Goal: Task Accomplishment & Management: Use online tool/utility

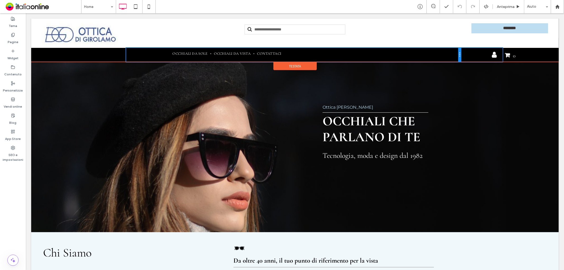
drag, startPoint x: 460, startPoint y: 53, endPoint x: 495, endPoint y: 55, distance: 34.7
click at [495, 55] on div "Click To Paste Occhiali da sole Occhiali da vista Contattaci Click To Paste Cli…" at bounding box center [295, 55] width 507 height 14
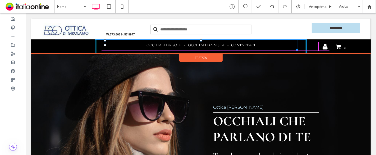
drag, startPoint x: 289, startPoint y: 48, endPoint x: 305, endPoint y: 48, distance: 16.4
click at [305, 48] on div "Click To Paste Occhiali da sole Occhiali da vista Contattaci W:773.808 H:57.997…" at bounding box center [201, 46] width 318 height 14
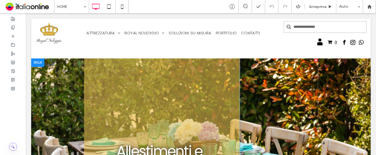
scroll to position [29, 0]
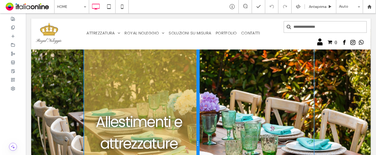
drag, startPoint x: 236, startPoint y: 100, endPoint x: 203, endPoint y: 103, distance: 33.7
click at [203, 103] on div "Allestimenti e attrezzature per eventi Click To Paste Click To Paste" at bounding box center [201, 144] width 234 height 230
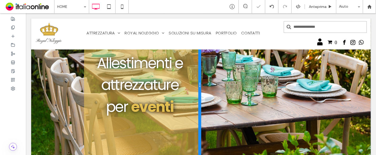
scroll to position [79, 0]
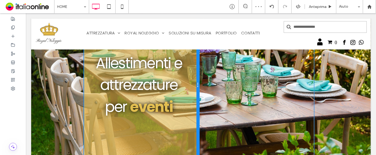
drag, startPoint x: 197, startPoint y: 86, endPoint x: 188, endPoint y: 87, distance: 9.3
click at [188, 87] on div "Allestimenti e attrezzature per eventi Click To Paste" at bounding box center [141, 85] width 115 height 230
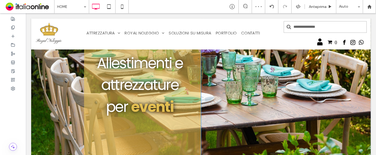
click at [84, 94] on div "Allestimenti e attrezzature per eventi Click To Paste" at bounding box center [142, 85] width 117 height 230
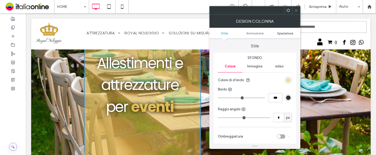
click at [283, 31] on span "Spaziatura" at bounding box center [285, 33] width 16 height 4
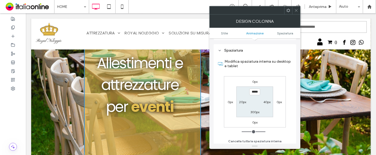
scroll to position [124, 0]
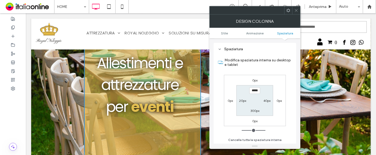
click at [243, 100] on label "20px" at bounding box center [242, 101] width 7 height 4
type input "**"
type input "****"
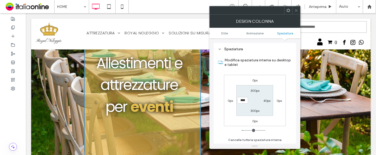
click at [268, 99] on label "40px" at bounding box center [266, 101] width 7 height 4
type input "**"
type input "****"
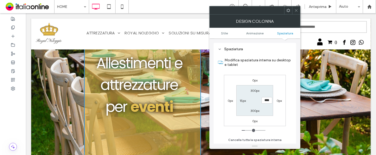
click at [274, 66] on label "Modifica spaziatura interna su desktop e tablet" at bounding box center [258, 62] width 67 height 14
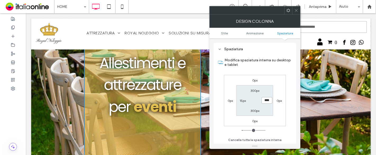
click at [267, 100] on input "****" at bounding box center [267, 100] width 11 height 7
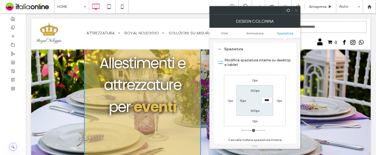
drag, startPoint x: 297, startPoint y: 10, endPoint x: 294, endPoint y: 11, distance: 3.1
click at [297, 10] on icon at bounding box center [296, 10] width 4 height 4
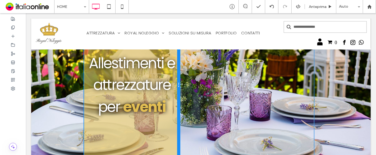
drag, startPoint x: 197, startPoint y: 110, endPoint x: 182, endPoint y: 109, distance: 14.6
click at [182, 109] on div "Allestimenti e attrezzature per eventi Click To Paste Click To Paste" at bounding box center [201, 85] width 234 height 230
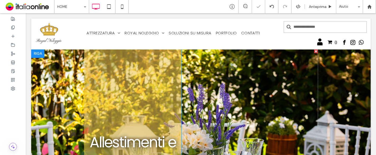
scroll to position [59, 0]
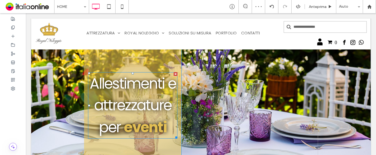
click at [161, 84] on span "Allestimenti e attrezzature per" at bounding box center [132, 105] width 86 height 64
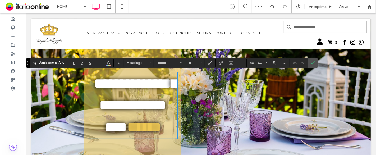
type input "*******"
type input "**"
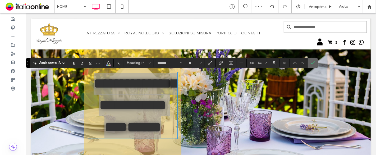
click at [311, 63] on use "Conferma" at bounding box center [313, 62] width 4 height 3
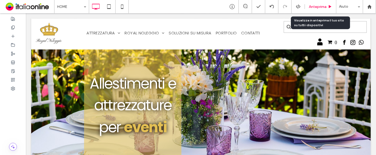
click at [318, 2] on div "Anteprima" at bounding box center [320, 6] width 31 height 13
click at [323, 6] on span "Anteprima" at bounding box center [318, 6] width 18 height 4
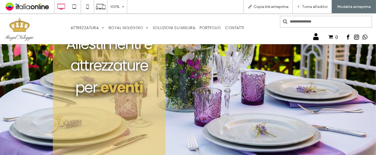
scroll to position [117, 0]
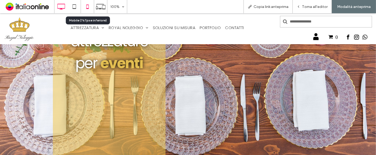
click at [86, 5] on icon at bounding box center [87, 6] width 11 height 11
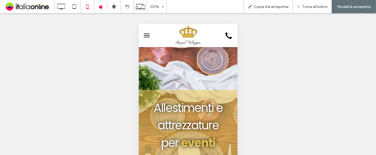
scroll to position [0, 0]
click at [148, 35] on span "menu" at bounding box center [147, 35] width 6 height 1
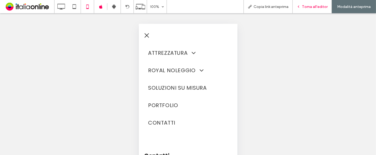
click at [314, 8] on span "Torna all'editor" at bounding box center [315, 6] width 26 height 4
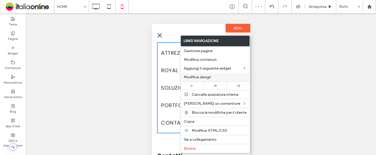
click at [204, 78] on span "Modifica design" at bounding box center [198, 77] width 28 height 4
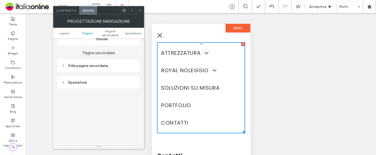
scroll to position [117, 0]
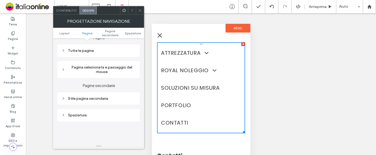
click at [106, 69] on div "Pagina selezionata e passaggio del mouse" at bounding box center [99, 69] width 74 height 9
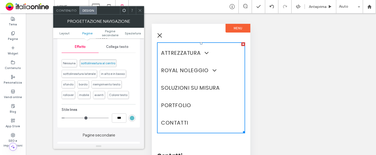
scroll to position [176, 0]
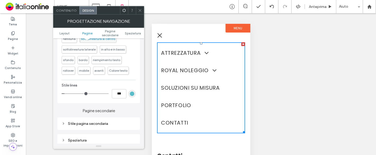
drag, startPoint x: 129, startPoint y: 91, endPoint x: 131, endPoint y: 89, distance: 2.8
click at [129, 91] on div "rgb(91, 189, 200)" at bounding box center [132, 93] width 7 height 7
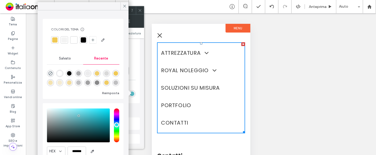
click at [56, 39] on div at bounding box center [54, 39] width 5 height 5
type input "*"
click at [137, 12] on div at bounding box center [140, 10] width 8 height 8
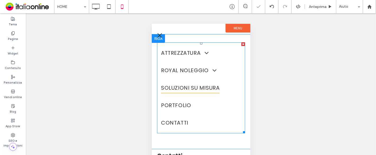
scroll to position [63, 0]
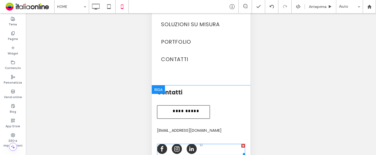
drag, startPoint x: 191, startPoint y: 152, endPoint x: 198, endPoint y: 137, distance: 15.9
click at [191, 152] on span "linkedin" at bounding box center [191, 149] width 10 height 10
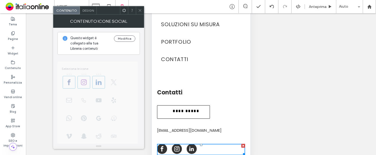
drag, startPoint x: 141, startPoint y: 9, endPoint x: 149, endPoint y: 19, distance: 12.1
click at [141, 9] on use at bounding box center [140, 10] width 3 height 3
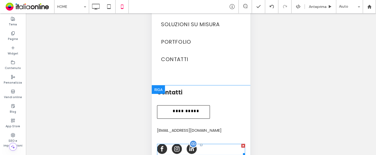
click at [243, 145] on div at bounding box center [243, 146] width 4 height 4
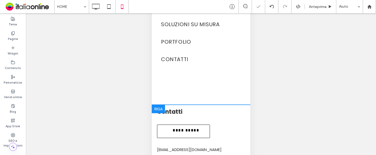
scroll to position [0, 0]
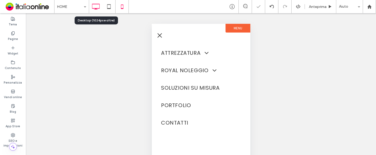
click at [93, 7] on icon at bounding box center [95, 6] width 11 height 11
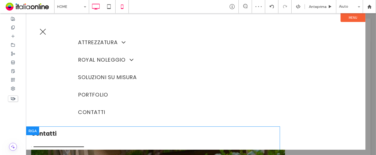
click at [122, 8] on icon at bounding box center [122, 6] width 11 height 11
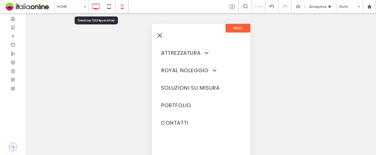
click at [95, 6] on icon at bounding box center [95, 6] width 11 height 11
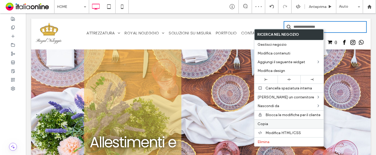
click at [271, 122] on label "Copia" at bounding box center [289, 124] width 63 height 4
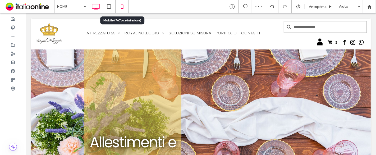
click at [122, 8] on use at bounding box center [122, 6] width 2 height 4
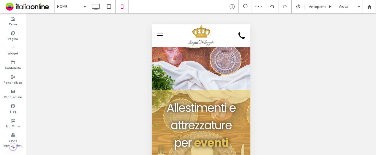
drag, startPoint x: 359, startPoint y: 64, endPoint x: 156, endPoint y: 36, distance: 204.4
click at [156, 36] on button "menu" at bounding box center [159, 35] width 11 height 11
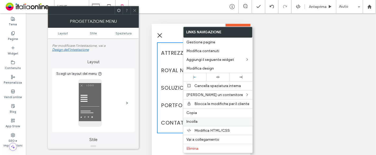
click at [202, 121] on label "Incolla" at bounding box center [217, 121] width 63 height 4
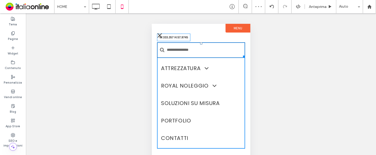
drag, startPoint x: 242, startPoint y: 49, endPoint x: 241, endPoint y: 56, distance: 7.0
click at [241, 56] on div at bounding box center [243, 55] width 4 height 4
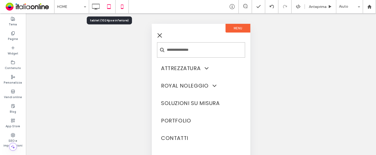
click at [106, 8] on icon at bounding box center [109, 6] width 11 height 11
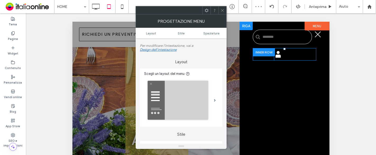
click at [258, 51] on div at bounding box center [264, 52] width 22 height 8
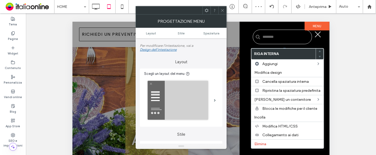
click at [247, 35] on div "0 Click To Paste icona account Click To Paste Click To Paste Riga" at bounding box center [284, 131] width 90 height 221
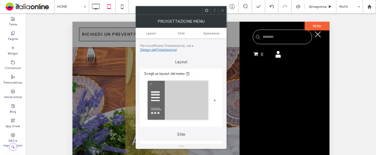
drag, startPoint x: 222, startPoint y: 10, endPoint x: 234, endPoint y: 19, distance: 14.5
click at [222, 10] on use at bounding box center [222, 10] width 3 height 3
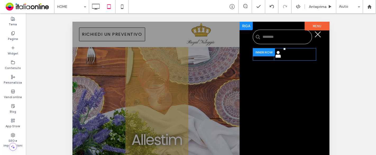
click at [257, 48] on div at bounding box center [264, 52] width 22 height 8
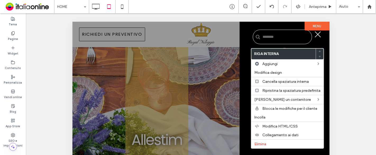
drag, startPoint x: 249, startPoint y: 77, endPoint x: 245, endPoint y: 75, distance: 5.0
click at [249, 77] on div "0 Click To Paste icona account Click To Paste Click To Paste Riga" at bounding box center [284, 131] width 90 height 221
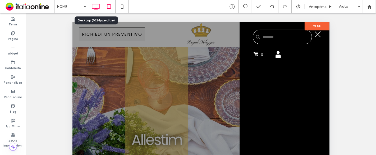
click at [97, 7] on icon at bounding box center [95, 6] width 11 height 11
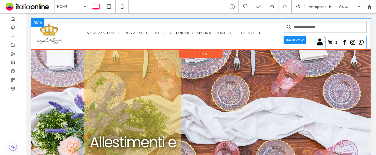
click at [301, 38] on div at bounding box center [295, 40] width 22 height 8
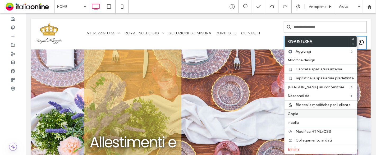
click at [298, 112] on label "Copia" at bounding box center [321, 114] width 66 height 4
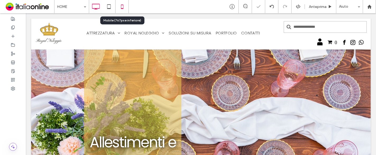
click at [120, 6] on icon at bounding box center [122, 6] width 11 height 11
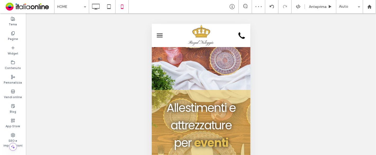
click at [159, 34] on button "menu" at bounding box center [159, 35] width 11 height 11
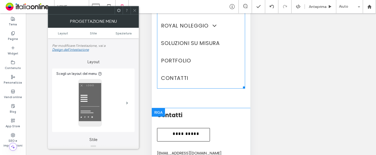
scroll to position [63, 0]
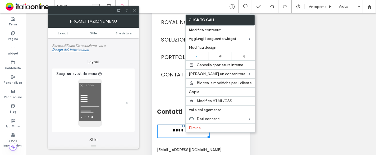
click at [181, 120] on div "**********" at bounding box center [201, 130] width 88 height 51
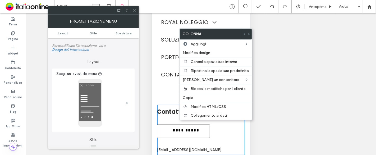
click at [174, 101] on div "ATTREZZATURA Posate Bicchieri Tessile Piatti Buffet Attrezzature Cucina Sedie T…" at bounding box center [201, 38] width 99 height 134
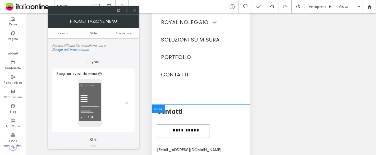
scroll to position [0, 0]
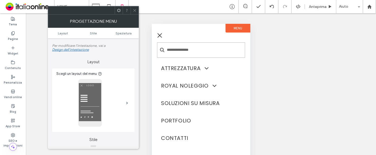
click at [135, 11] on icon at bounding box center [135, 10] width 4 height 4
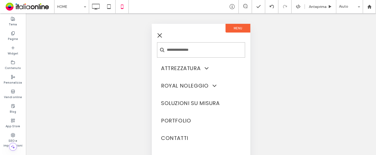
click at [158, 34] on span "menu" at bounding box center [159, 35] width 4 height 4
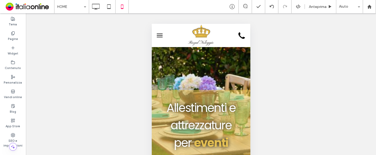
click at [158, 37] on button "menu" at bounding box center [159, 35] width 11 height 11
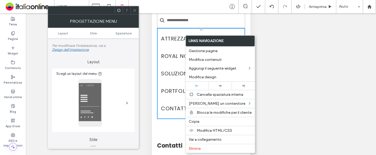
scroll to position [63, 0]
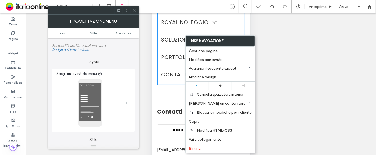
click at [170, 100] on div "ATTREZZATURA Posate Bicchieri Tessile Piatti Buffet Attrezzature Cucina Sedie T…" at bounding box center [201, 38] width 99 height 134
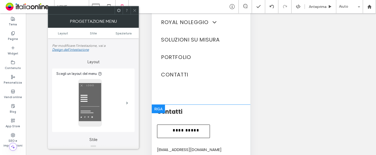
click at [157, 107] on div at bounding box center [158, 109] width 13 height 8
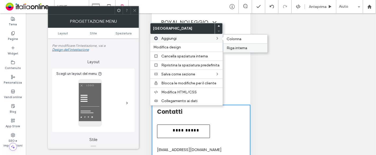
click at [244, 46] on span "Riga interna" at bounding box center [237, 48] width 21 height 4
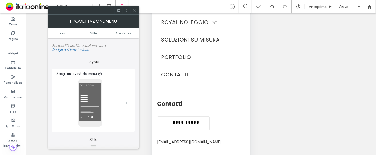
click at [131, 9] on div at bounding box center [135, 10] width 8 height 8
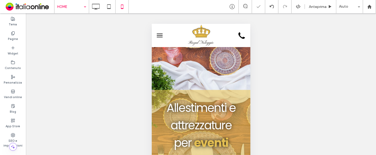
scroll to position [0, 0]
click at [160, 35] on span "menu" at bounding box center [160, 35] width 6 height 1
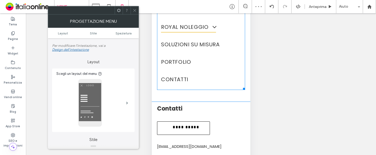
scroll to position [63, 0]
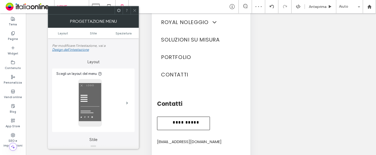
click at [132, 11] on div at bounding box center [135, 10] width 8 height 8
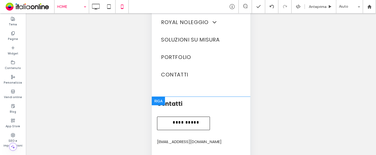
click at [161, 99] on div at bounding box center [158, 101] width 13 height 8
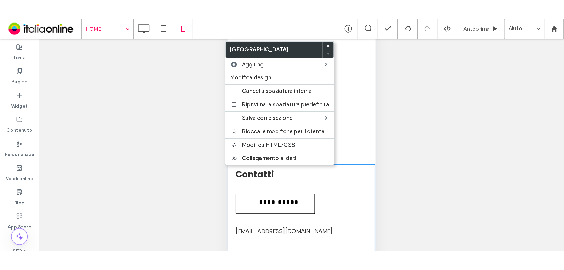
scroll to position [0, 0]
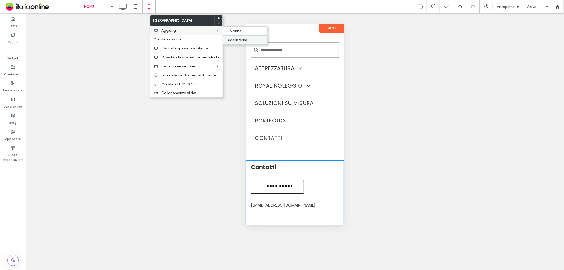
click at [233, 38] on span "Riga interna" at bounding box center [237, 40] width 21 height 4
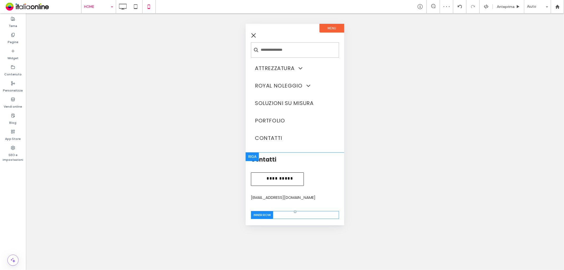
click at [264, 214] on iframe at bounding box center [230, 214] width 68 height 16
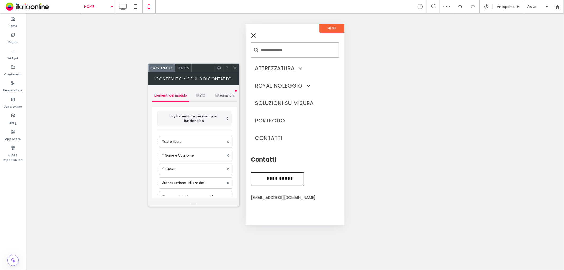
click at [234, 66] on icon at bounding box center [235, 68] width 4 height 4
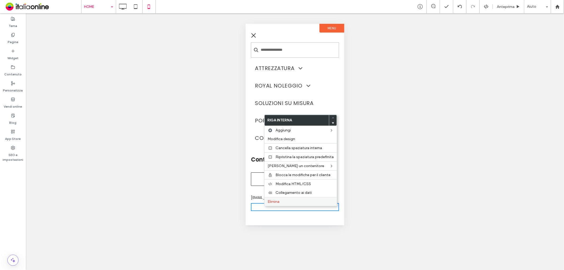
click at [275, 202] on span "Elimina" at bounding box center [274, 201] width 12 height 4
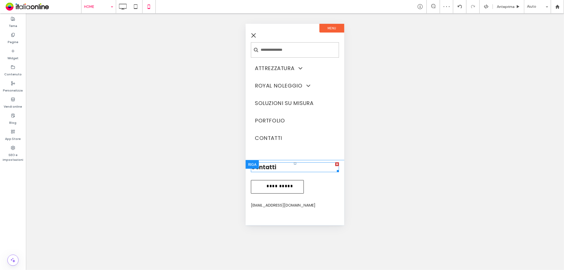
drag, startPoint x: 266, startPoint y: 216, endPoint x: 273, endPoint y: 163, distance: 53.5
click at [273, 163] on div "**********" at bounding box center [295, 189] width 88 height 58
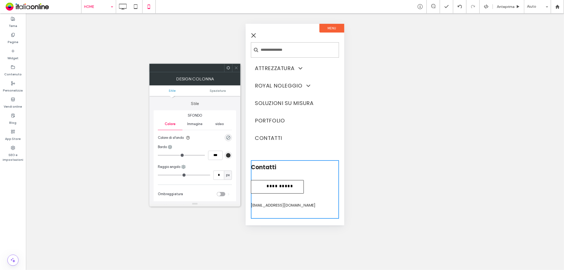
click at [234, 68] on div at bounding box center [236, 68] width 8 height 8
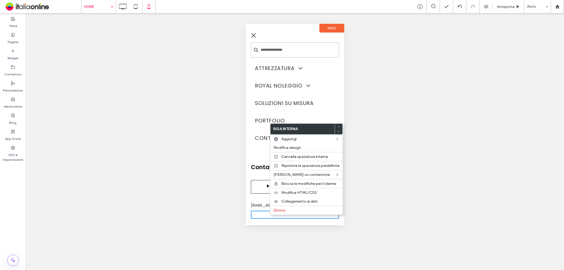
click at [259, 213] on div "Click To Paste Click To Paste Click To Paste Click To Paste" at bounding box center [295, 215] width 88 height 8
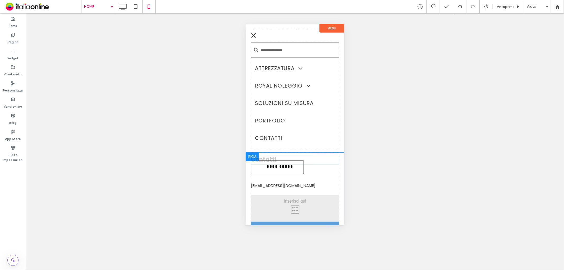
drag, startPoint x: 274, startPoint y: 167, endPoint x: 277, endPoint y: 222, distance: 55.4
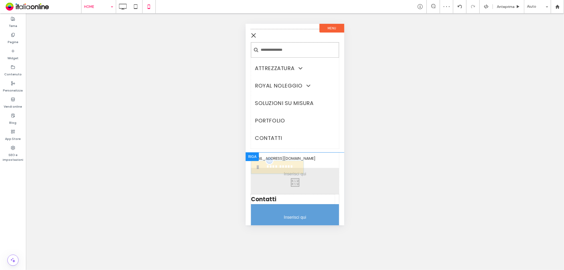
drag, startPoint x: 281, startPoint y: 178, endPoint x: 284, endPoint y: 221, distance: 43.2
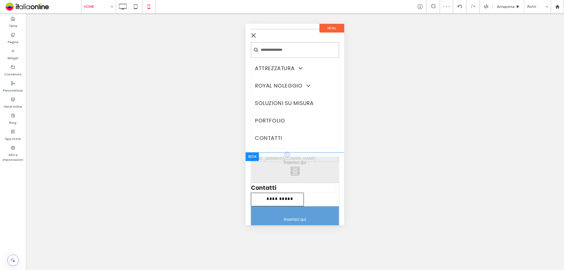
drag, startPoint x: 285, startPoint y: 181, endPoint x: 286, endPoint y: 221, distance: 40.2
drag, startPoint x: 279, startPoint y: 210, endPoint x: 282, endPoint y: 218, distance: 9.0
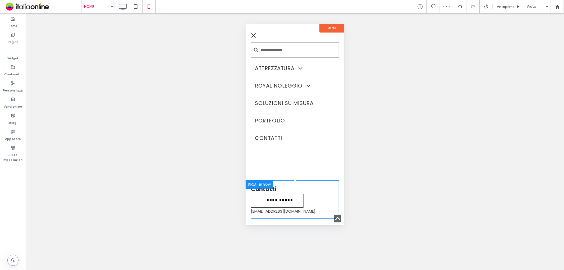
click at [270, 181] on div at bounding box center [262, 184] width 22 height 8
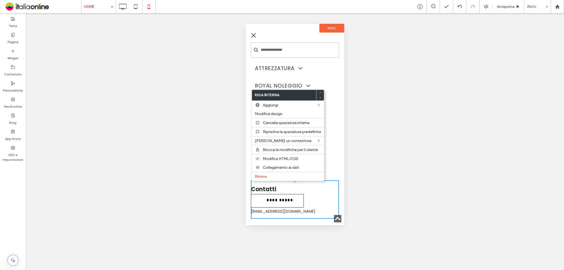
click at [322, 189] on div "Contatti" at bounding box center [293, 189] width 84 height 9
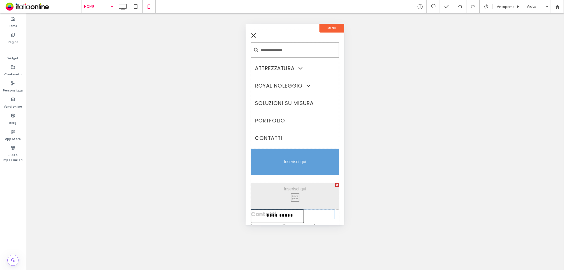
drag, startPoint x: 284, startPoint y: 188, endPoint x: 290, endPoint y: 168, distance: 20.5
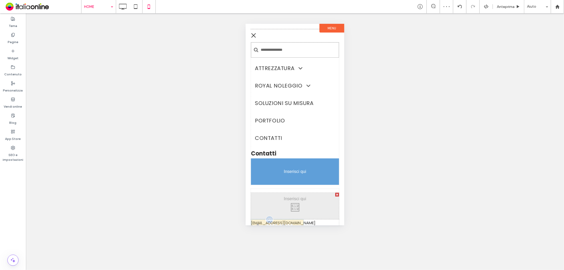
drag, startPoint x: 285, startPoint y: 202, endPoint x: 290, endPoint y: 178, distance: 24.8
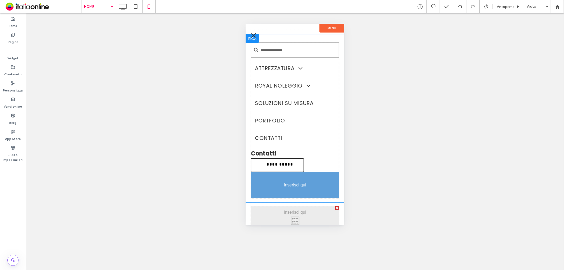
drag, startPoint x: 283, startPoint y: 209, endPoint x: 286, endPoint y: 187, distance: 22.7
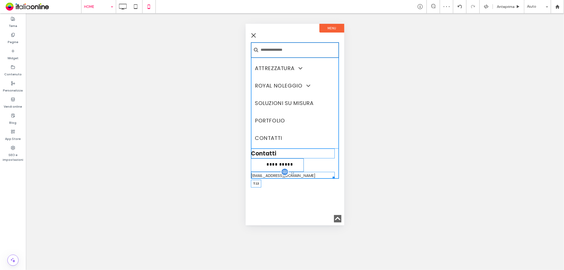
drag, startPoint x: 293, startPoint y: 170, endPoint x: 293, endPoint y: 174, distance: 3.4
click at [293, 174] on div at bounding box center [292, 173] width 2 height 2
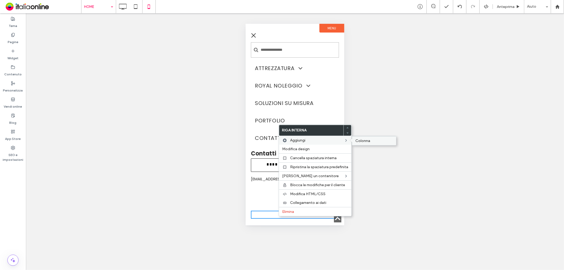
click at [357, 140] on span "Colonna" at bounding box center [362, 141] width 15 height 4
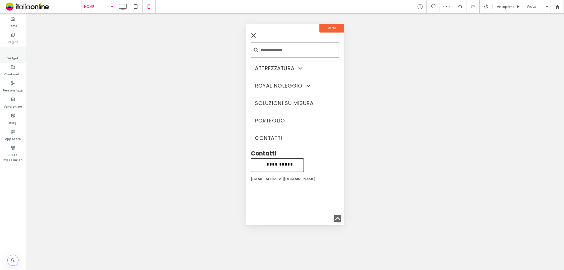
click at [14, 49] on icon at bounding box center [13, 51] width 4 height 4
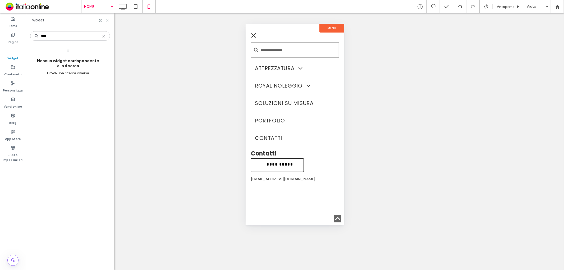
type input "****"
click at [102, 35] on icon at bounding box center [104, 36] width 4 height 4
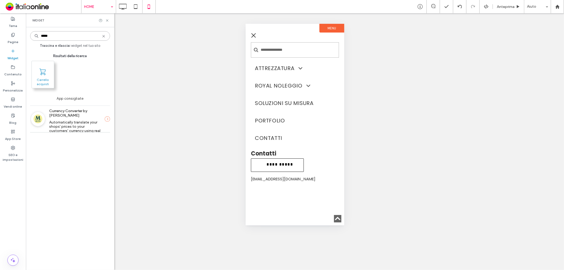
type input "*****"
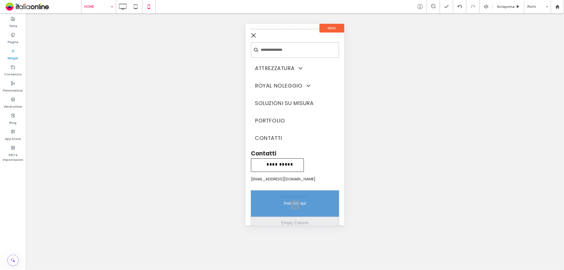
scroll to position [168, 0]
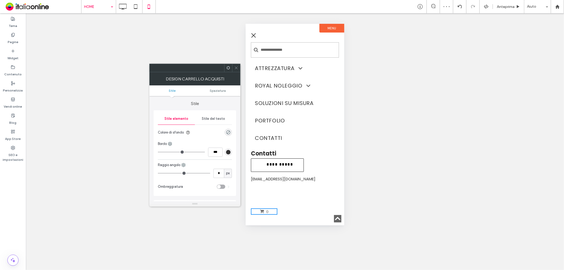
click at [218, 119] on span "Stile del testo" at bounding box center [213, 119] width 23 height 4
click at [234, 70] on span at bounding box center [236, 68] width 4 height 8
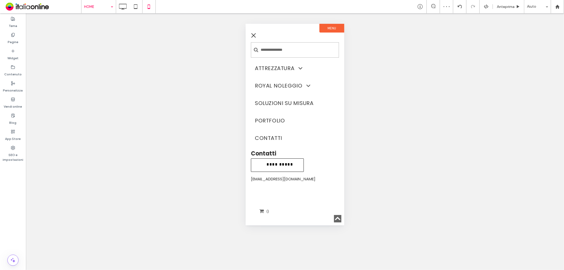
click at [313, 213] on div "Click To Paste Click To Paste 0" at bounding box center [295, 211] width 88 height 7
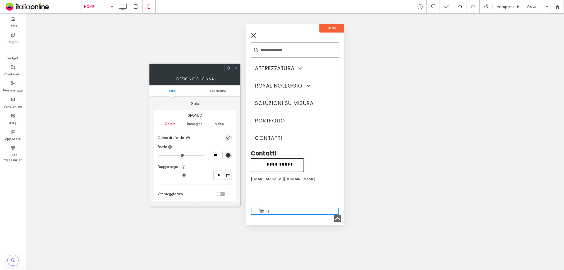
click at [238, 67] on icon at bounding box center [236, 68] width 4 height 4
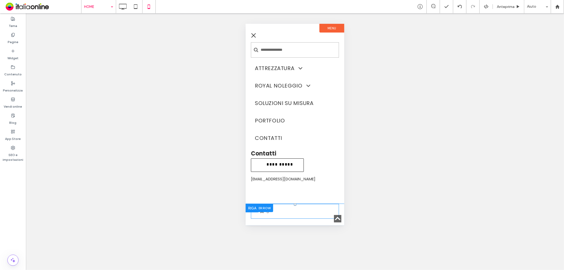
click at [268, 207] on div at bounding box center [262, 208] width 22 height 8
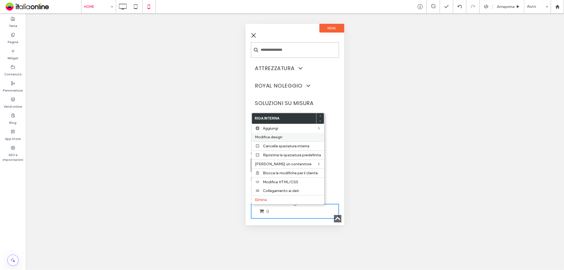
click at [285, 139] on label "Modifica design" at bounding box center [288, 137] width 66 height 4
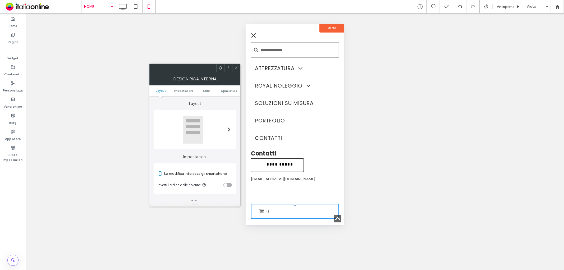
click at [226, 125] on div at bounding box center [229, 130] width 11 height 36
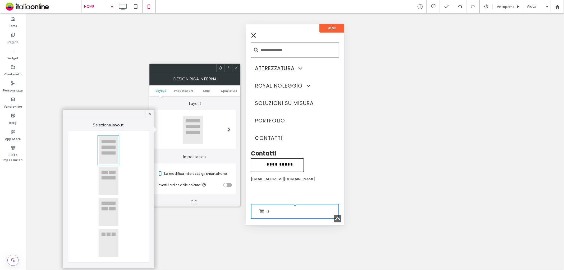
click at [111, 238] on div at bounding box center [108, 243] width 20 height 28
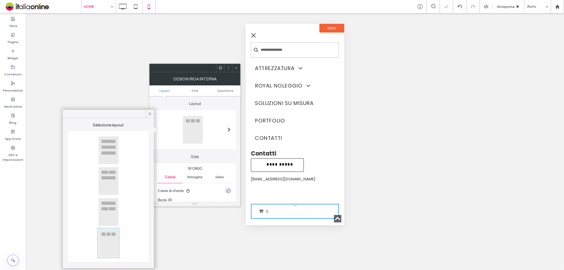
click at [236, 68] on use at bounding box center [236, 68] width 3 height 3
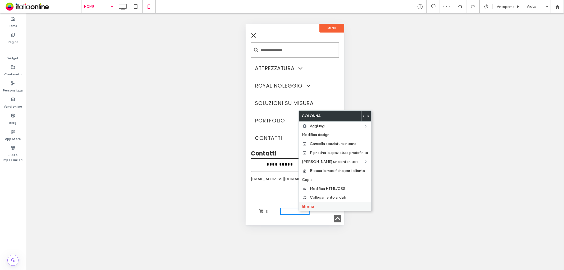
click at [305, 206] on span "Elimina" at bounding box center [308, 206] width 12 height 4
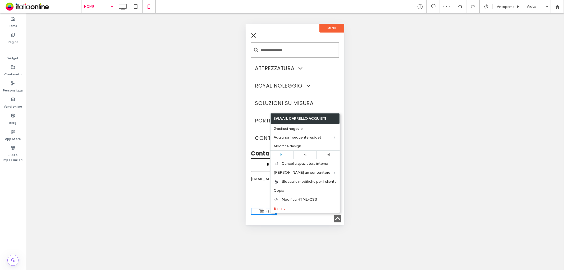
click at [254, 191] on div "**********" at bounding box center [294, 119] width 99 height 170
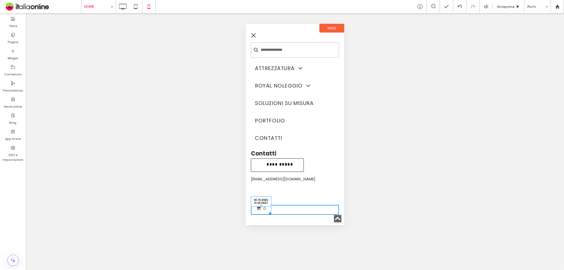
drag, startPoint x: 275, startPoint y: 214, endPoint x: 268, endPoint y: 217, distance: 6.6
click at [268, 217] on div "Click To Paste Click To Paste 0 W:76.9965 H:36.6667 Click To Paste Click To Pas…" at bounding box center [295, 210] width 88 height 18
drag, startPoint x: 7, startPoint y: 52, endPoint x: 58, endPoint y: 48, distance: 50.9
click at [7, 52] on div "Widget" at bounding box center [13, 55] width 26 height 16
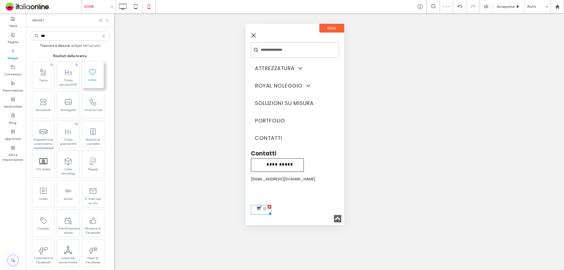
type input "***"
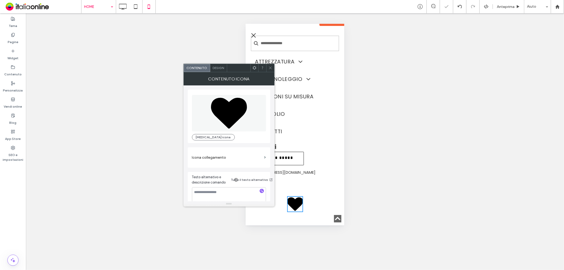
scroll to position [4, 0]
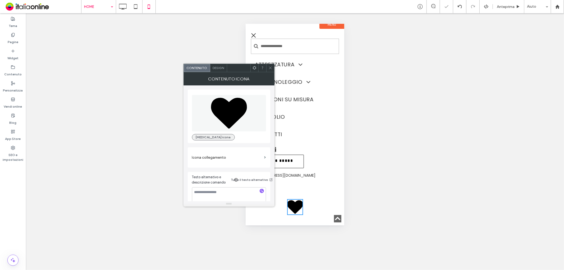
click at [210, 134] on button "Cambia icona" at bounding box center [213, 137] width 43 height 6
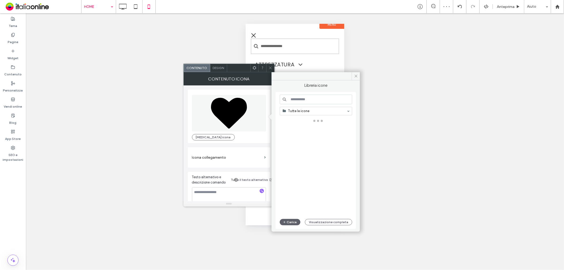
click at [303, 95] on input at bounding box center [316, 100] width 72 height 10
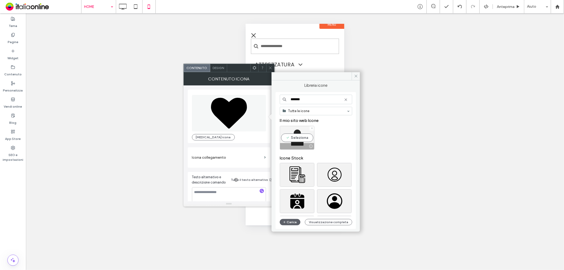
type input "*******"
click at [296, 135] on div "Seleziona" at bounding box center [297, 138] width 35 height 24
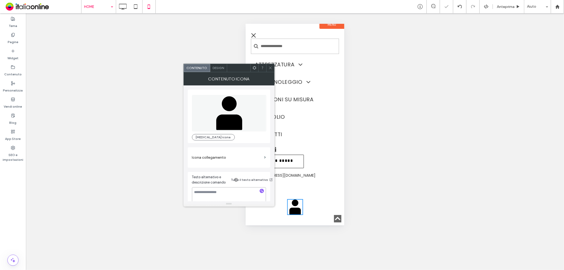
click at [226, 191] on textarea at bounding box center [229, 194] width 74 height 15
type textarea "**********"
click at [219, 68] on span "Design" at bounding box center [218, 68] width 11 height 4
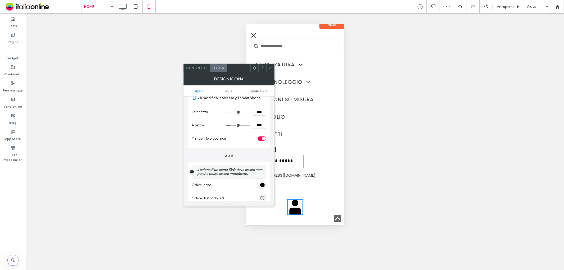
scroll to position [59, 0]
drag, startPoint x: 256, startPoint y: 111, endPoint x: 257, endPoint y: 115, distance: 4.2
click at [257, 115] on input "****" at bounding box center [259, 111] width 13 height 7
type input "****"
type input "**"
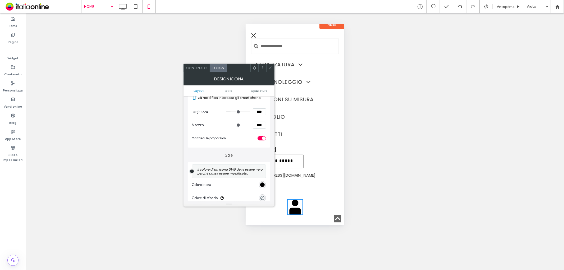
type input "**"
type input "****"
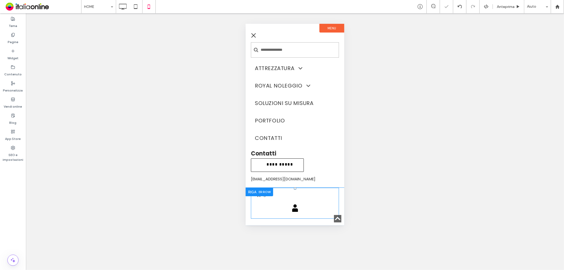
click at [271, 191] on div at bounding box center [262, 192] width 22 height 8
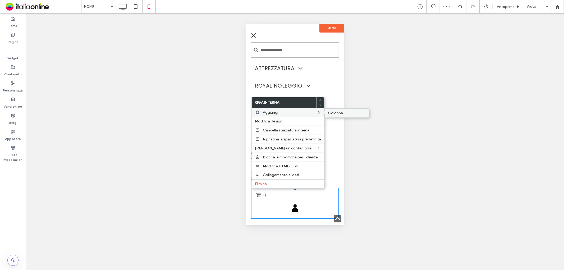
click at [340, 112] on span "Colonna" at bounding box center [335, 113] width 15 height 4
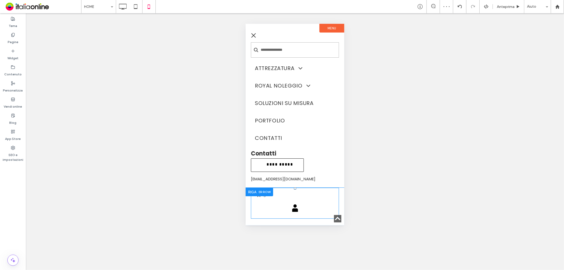
click at [266, 190] on div at bounding box center [262, 192] width 22 height 8
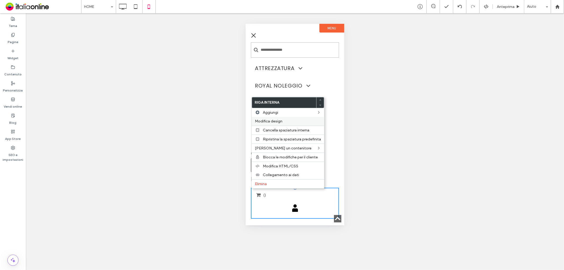
click at [294, 117] on div "Modifica design" at bounding box center [288, 121] width 72 height 9
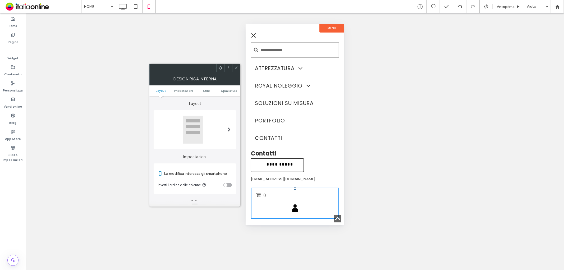
click at [223, 129] on div at bounding box center [195, 130] width 74 height 28
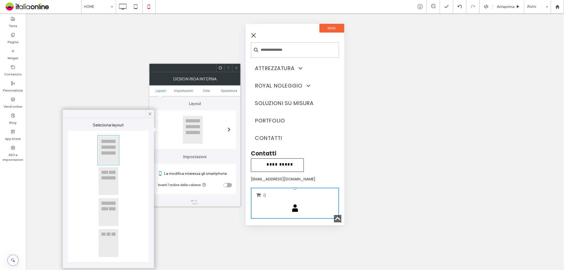
click at [106, 238] on div at bounding box center [108, 243] width 20 height 28
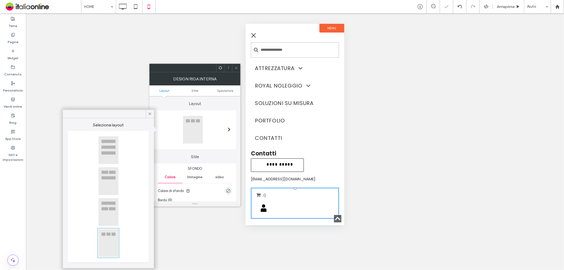
drag, startPoint x: 236, startPoint y: 67, endPoint x: 242, endPoint y: 82, distance: 15.8
click at [236, 67] on icon at bounding box center [236, 68] width 4 height 4
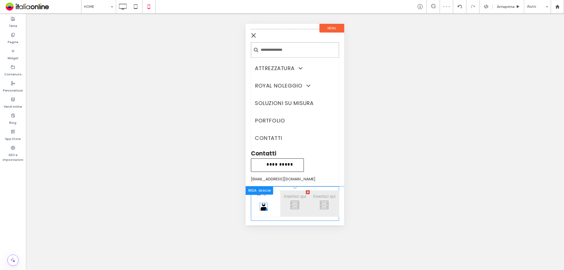
drag, startPoint x: 266, startPoint y: 207, endPoint x: 277, endPoint y: 202, distance: 12.3
drag, startPoint x: 263, startPoint y: 208, endPoint x: 540, endPoint y: 221, distance: 277.2
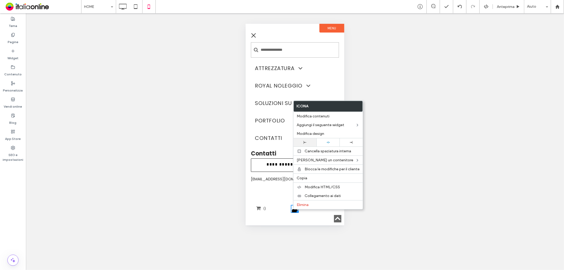
click at [308, 139] on div at bounding box center [305, 142] width 23 height 8
click at [281, 204] on div "Click To Paste Click To Paste 0 Click To Paste Click To Paste icona account Cli…" at bounding box center [295, 210] width 88 height 18
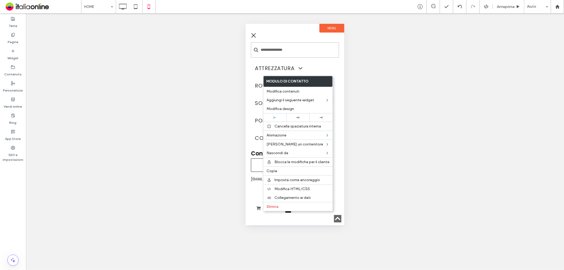
drag, startPoint x: 252, startPoint y: 189, endPoint x: 259, endPoint y: 196, distance: 9.9
click at [252, 189] on div "**********" at bounding box center [294, 117] width 99 height 167
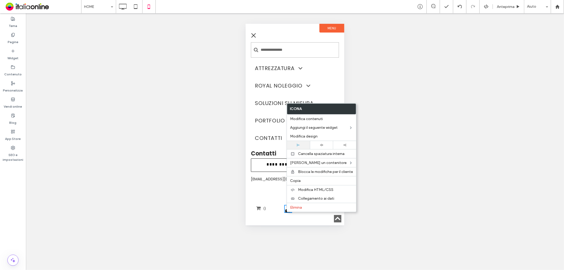
click at [297, 146] on use at bounding box center [298, 145] width 3 height 3
click at [274, 201] on div "Click To Paste Click To Paste 0 Click To Paste Click To Paste icona account Cli…" at bounding box center [295, 210] width 88 height 18
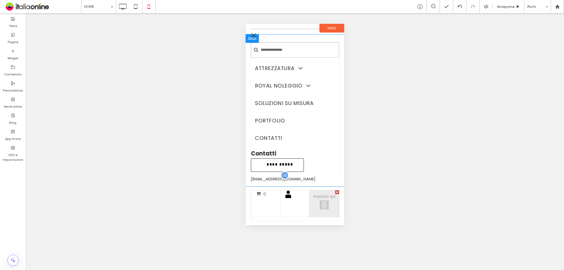
drag, startPoint x: 262, startPoint y: 210, endPoint x: 271, endPoint y: 175, distance: 35.9
drag, startPoint x: 263, startPoint y: 211, endPoint x: 286, endPoint y: 175, distance: 42.6
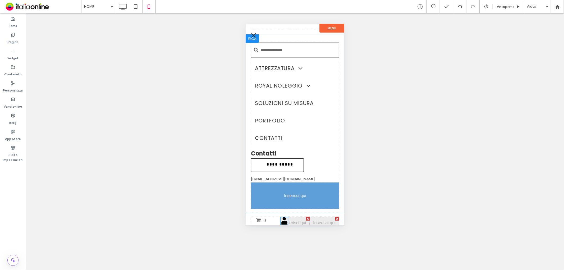
drag, startPoint x: 288, startPoint y: 210, endPoint x: 272, endPoint y: 201, distance: 18.0
drag, startPoint x: 261, startPoint y: 211, endPoint x: 263, endPoint y: 194, distance: 16.6
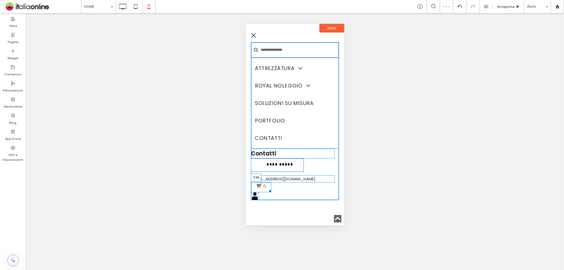
drag, startPoint x: 261, startPoint y: 180, endPoint x: 262, endPoint y: 190, distance: 9.3
click at [262, 184] on div at bounding box center [261, 183] width 2 height 2
drag, startPoint x: 269, startPoint y: 197, endPoint x: 507, endPoint y: 220, distance: 238.3
click at [267, 197] on div at bounding box center [269, 199] width 4 height 4
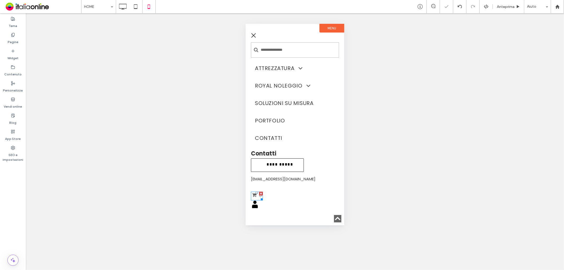
click at [258, 193] on span "0" at bounding box center [257, 194] width 10 height 5
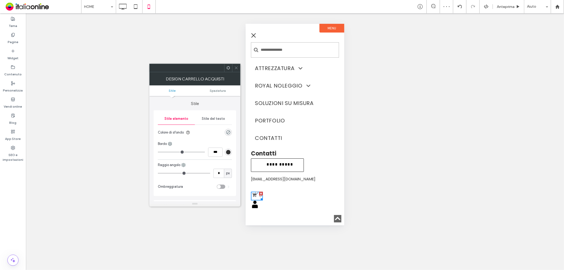
click at [211, 120] on span "Stile del testo" at bounding box center [213, 119] width 23 height 4
click at [229, 172] on div "rgb(102, 102, 102)" at bounding box center [228, 172] width 4 height 4
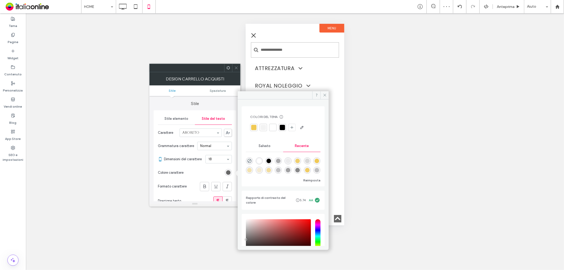
drag, startPoint x: 280, startPoint y: 126, endPoint x: 265, endPoint y: 112, distance: 21.0
click at [280, 126] on div at bounding box center [282, 127] width 5 height 5
click at [232, 66] on div at bounding box center [228, 68] width 8 height 8
click at [234, 66] on icon at bounding box center [236, 68] width 4 height 4
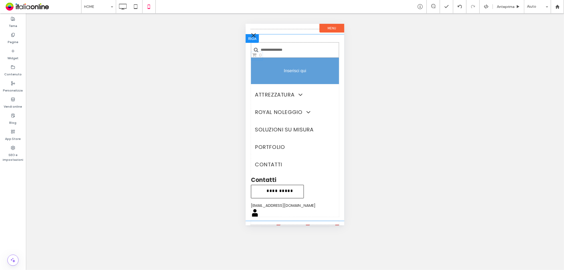
drag, startPoint x: 257, startPoint y: 194, endPoint x: 272, endPoint y: 72, distance: 123.4
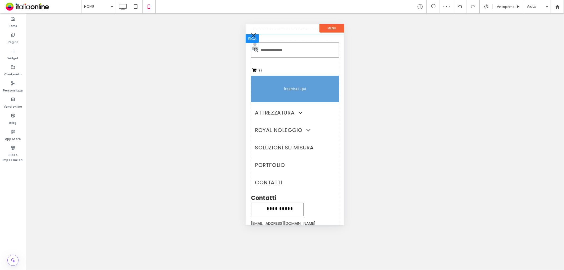
drag, startPoint x: 253, startPoint y: 203, endPoint x: 525, endPoint y: 102, distance: 290.4
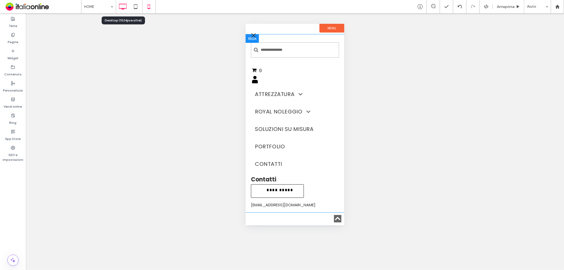
click at [125, 4] on use at bounding box center [123, 7] width 8 height 6
